Goal: Information Seeking & Learning: Learn about a topic

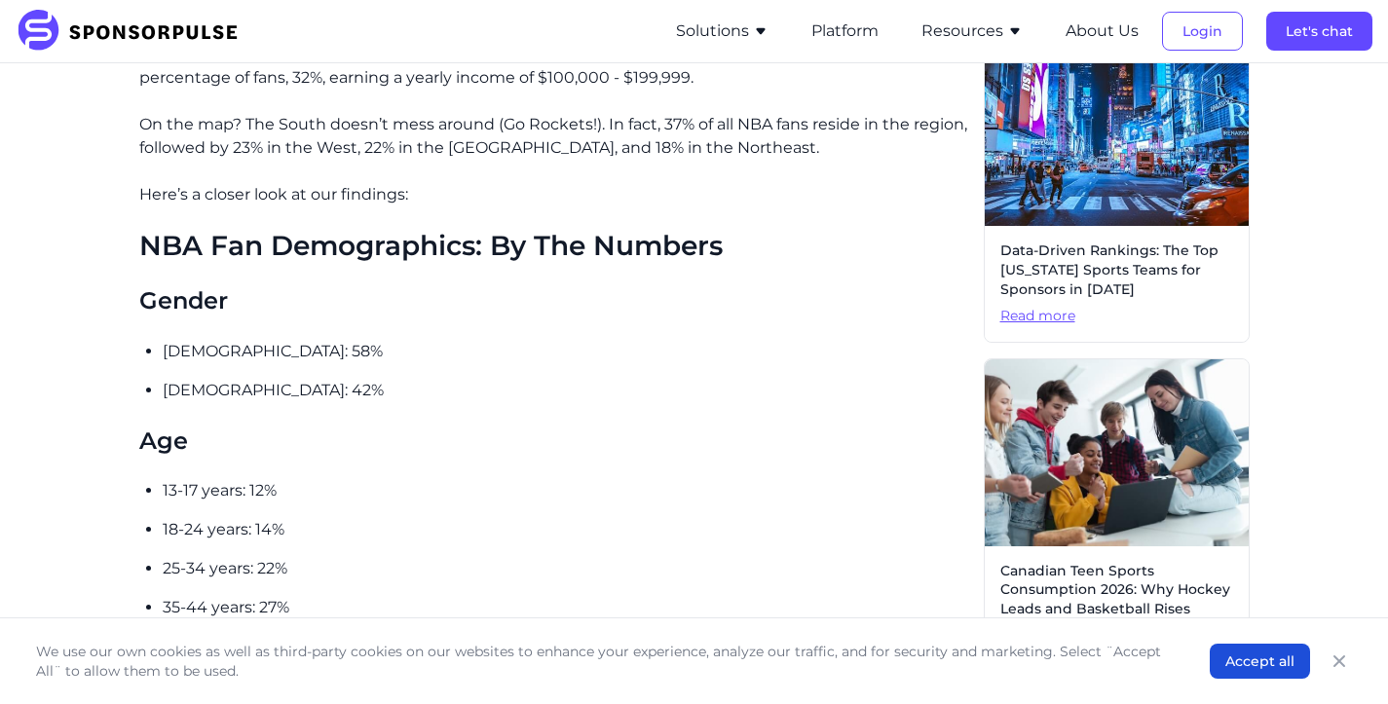
scroll to position [987, 0]
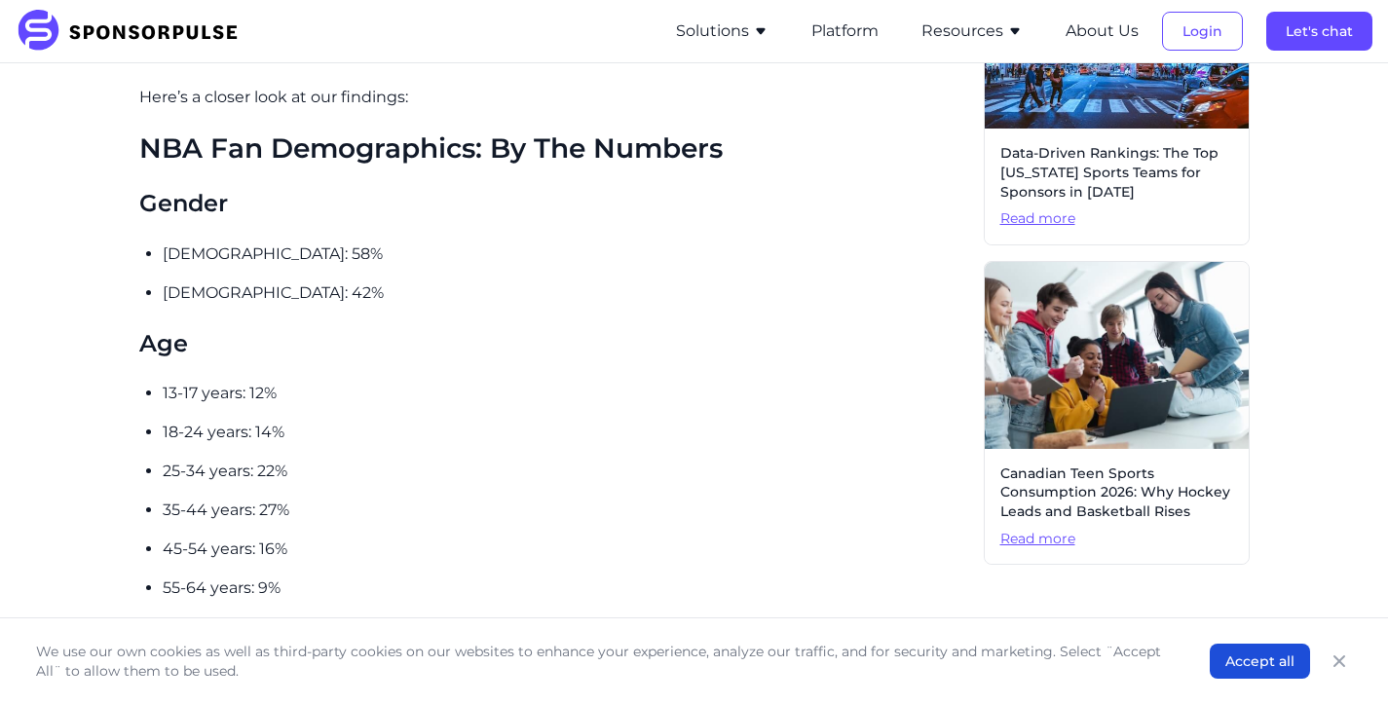
drag, startPoint x: 241, startPoint y: 226, endPoint x: 211, endPoint y: 232, distance: 29.8
click at [211, 243] on p "[DEMOGRAPHIC_DATA]: 58%" at bounding box center [565, 254] width 805 height 23
copy p "58%"
click at [678, 421] on p "18-24 years: 14%" at bounding box center [565, 432] width 805 height 23
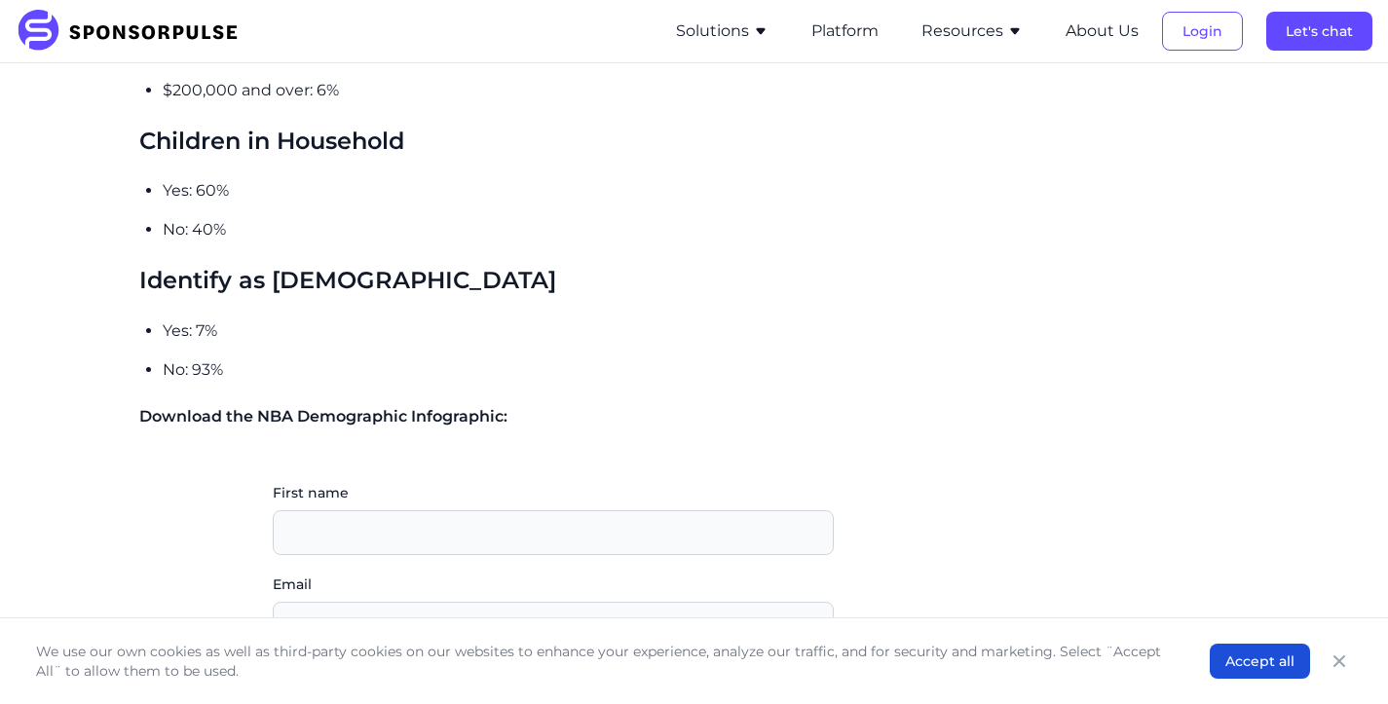
scroll to position [2000, 0]
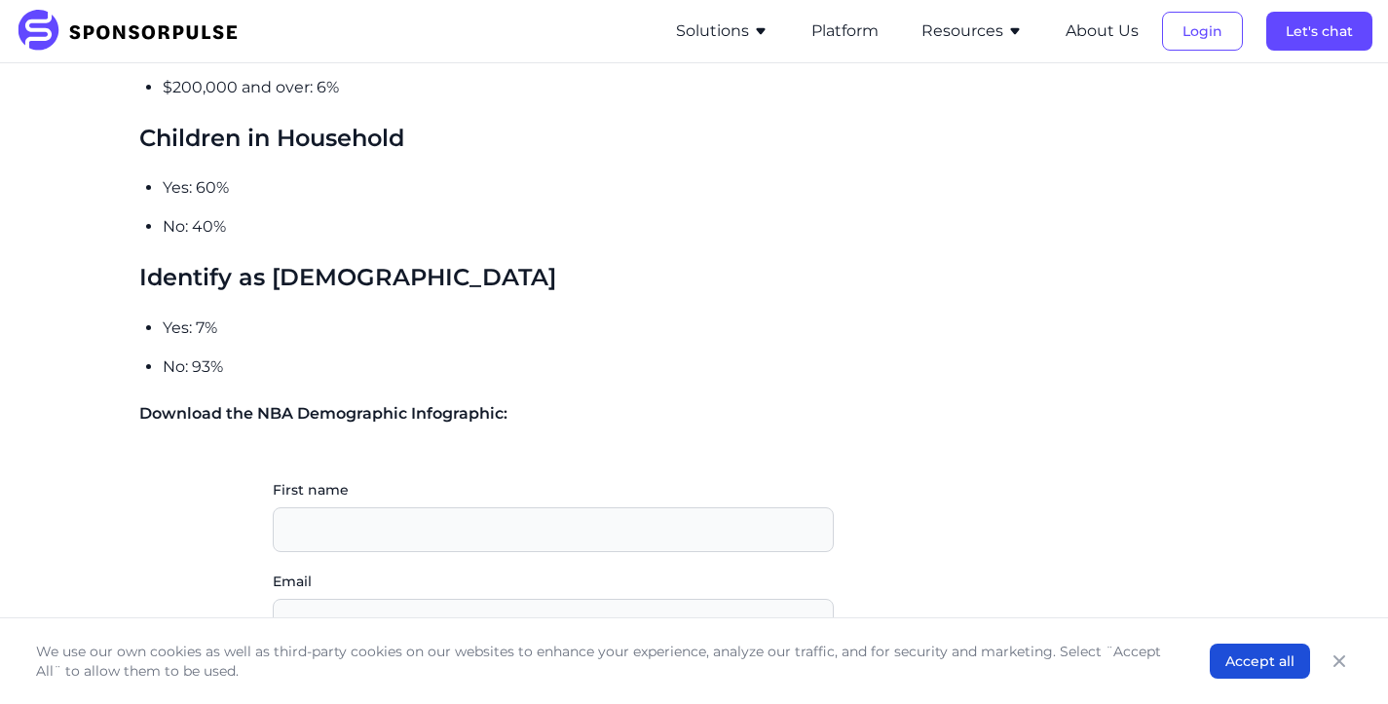
click at [551, 262] on h3 "Identify as [DEMOGRAPHIC_DATA]" at bounding box center [553, 277] width 829 height 30
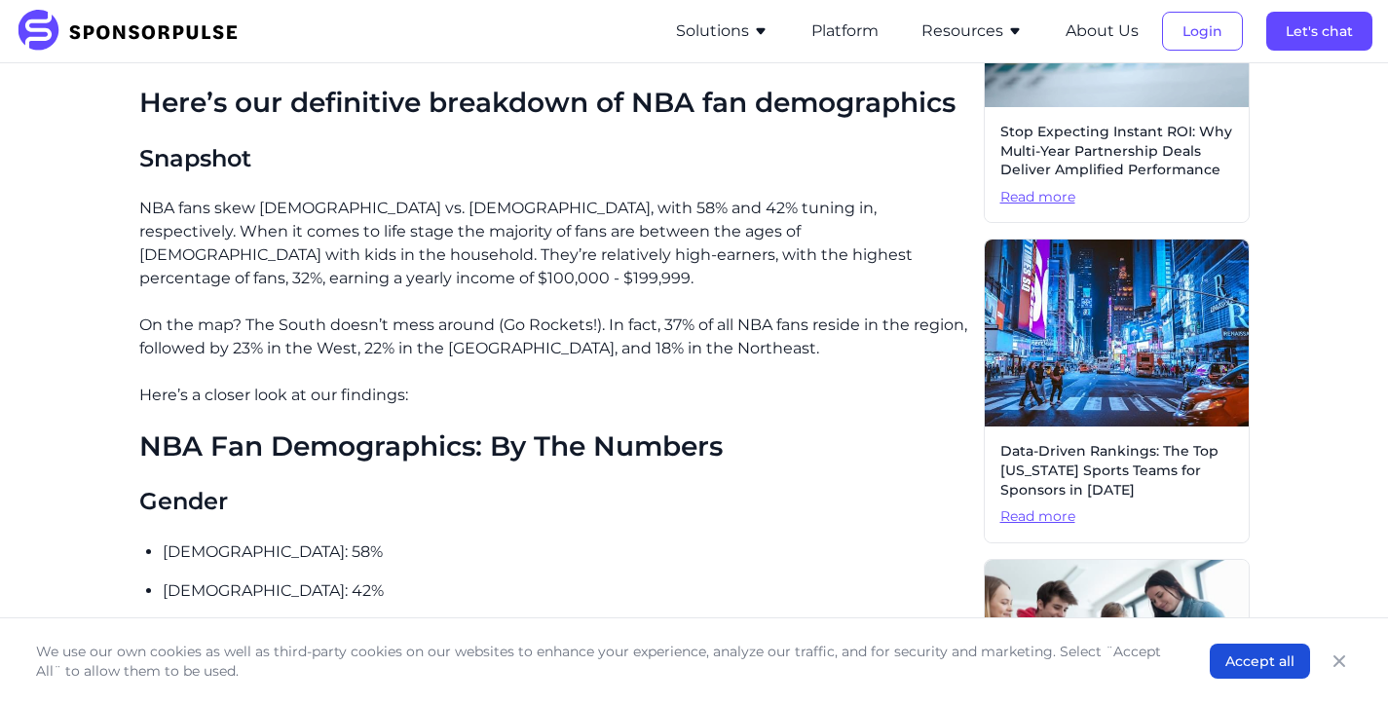
scroll to position [597, 0]
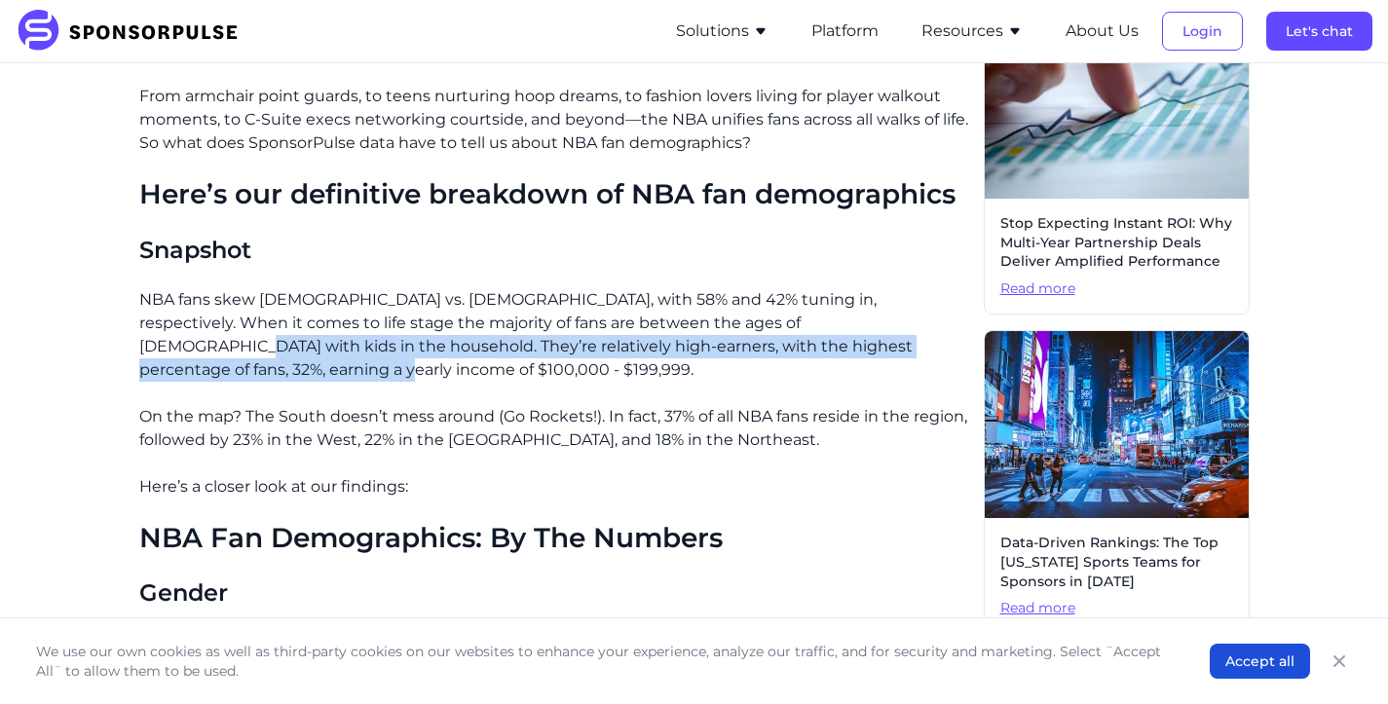
drag, startPoint x: 756, startPoint y: 323, endPoint x: 887, endPoint y: 346, distance: 133.4
click at [887, 346] on p "NBA fans skew [DEMOGRAPHIC_DATA] vs. [DEMOGRAPHIC_DATA], with 58% and 42% tunin…" at bounding box center [553, 334] width 829 height 93
drag, startPoint x: 887, startPoint y: 346, endPoint x: 754, endPoint y: 328, distance: 134.6
click at [754, 328] on p "NBA fans skew [DEMOGRAPHIC_DATA] vs. [DEMOGRAPHIC_DATA], with 58% and 42% tunin…" at bounding box center [553, 334] width 829 height 93
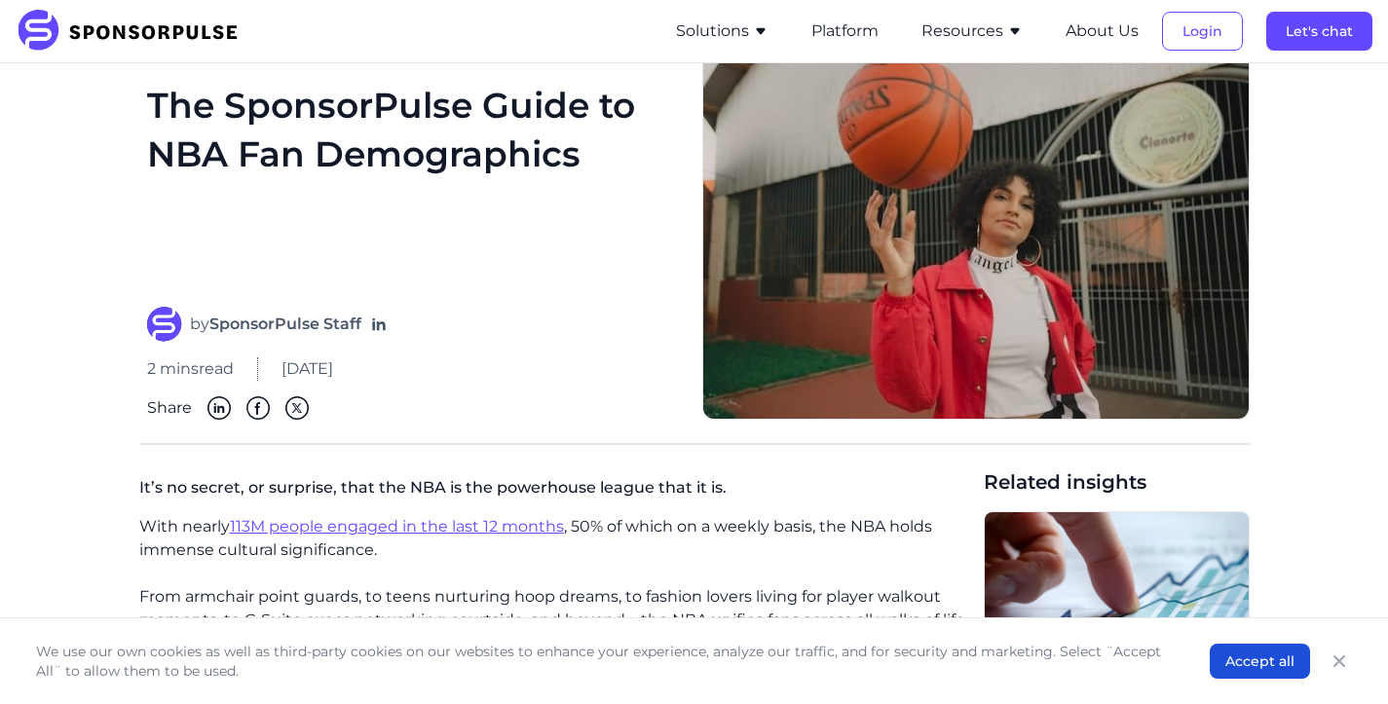
scroll to position [52, 0]
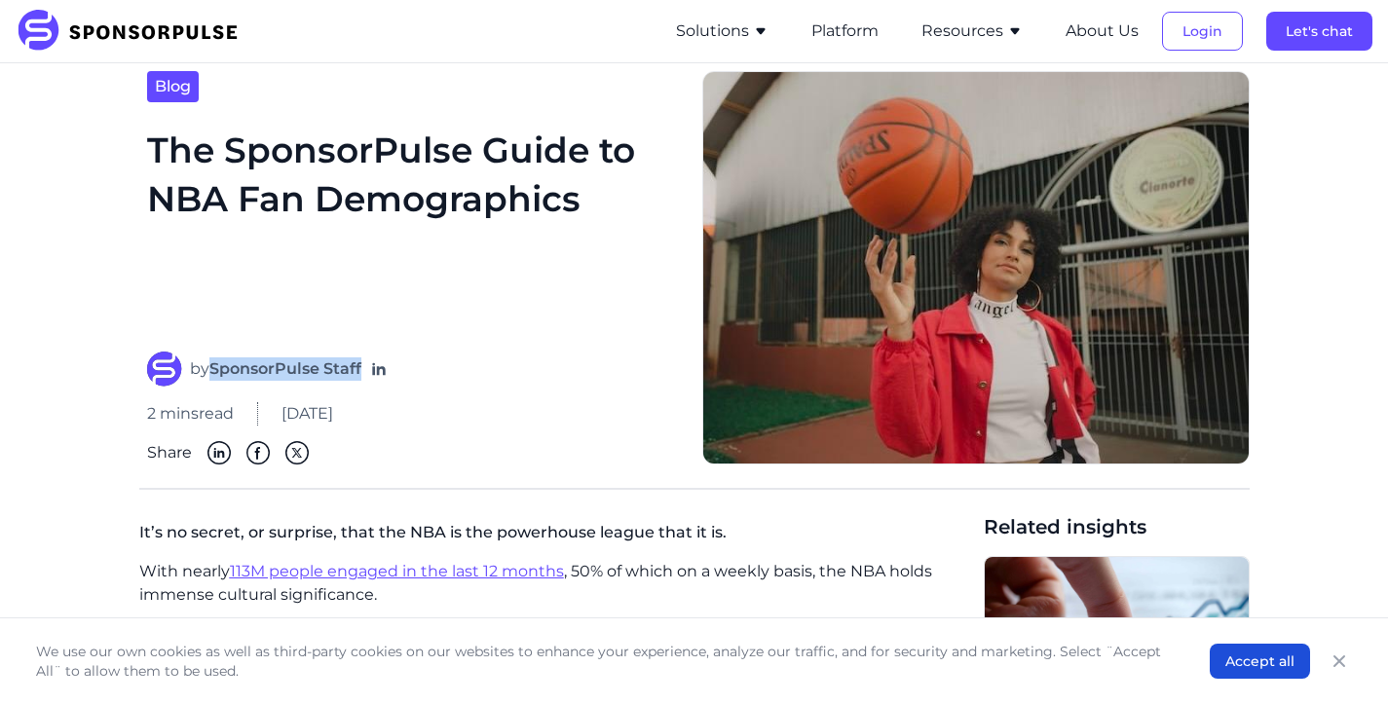
drag, startPoint x: 215, startPoint y: 369, endPoint x: 364, endPoint y: 364, distance: 149.1
click at [364, 364] on div "by SponsorPulse Staff" at bounding box center [413, 369] width 532 height 35
copy strong "SponsorPulse Staff"
